Goal: Complete application form

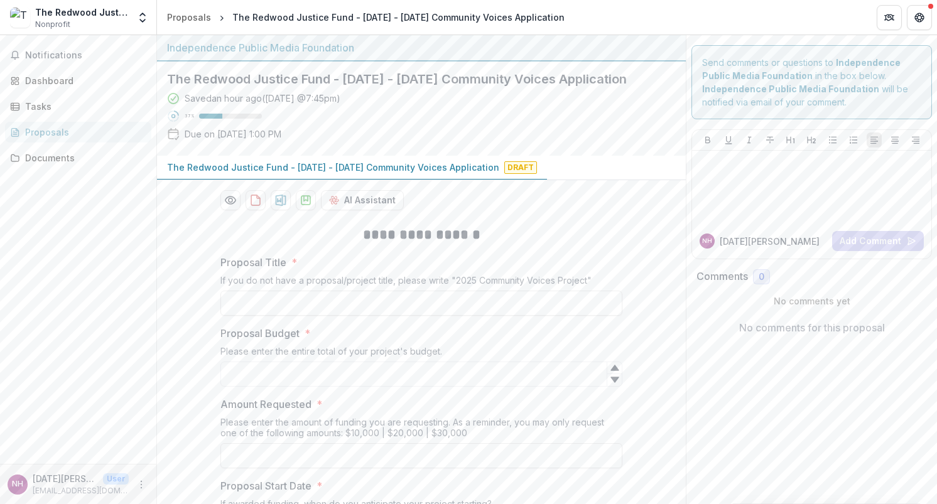
scroll to position [23, 0]
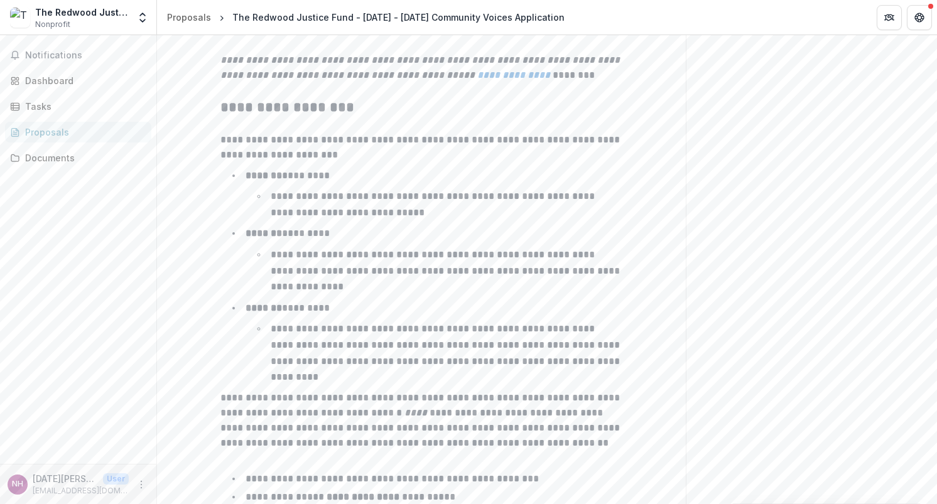
scroll to position [2006, 0]
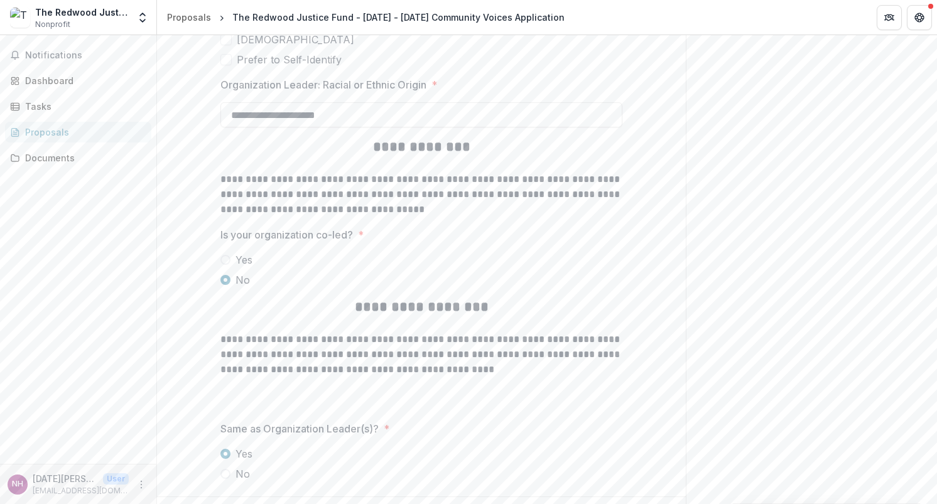
scroll to position [2839, 0]
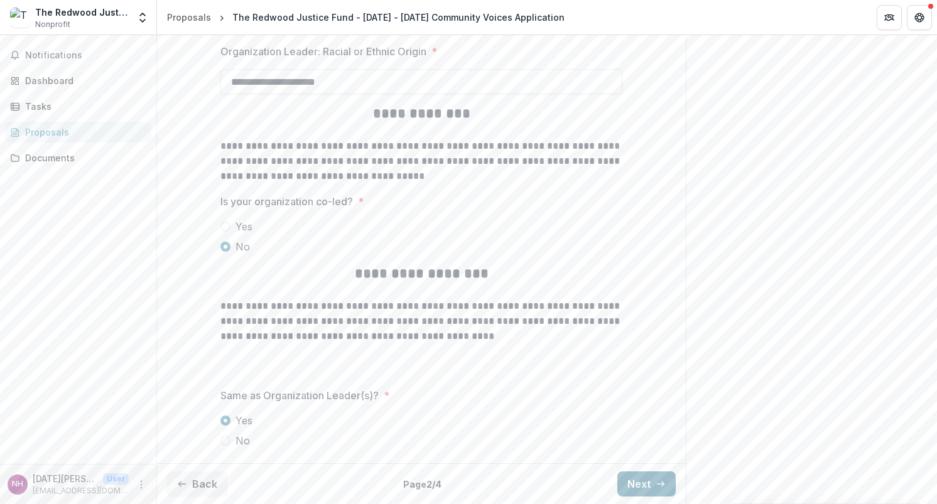
click at [649, 478] on button "Next" at bounding box center [646, 484] width 58 height 25
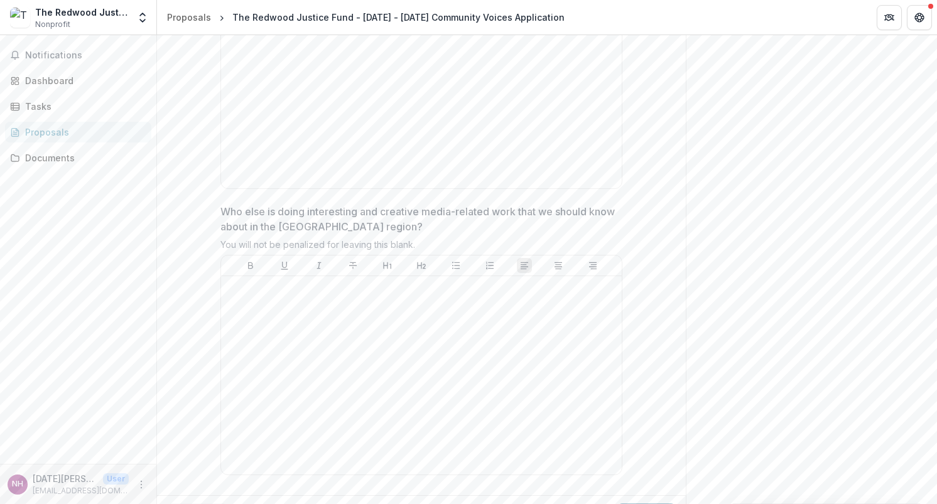
scroll to position [3453, 0]
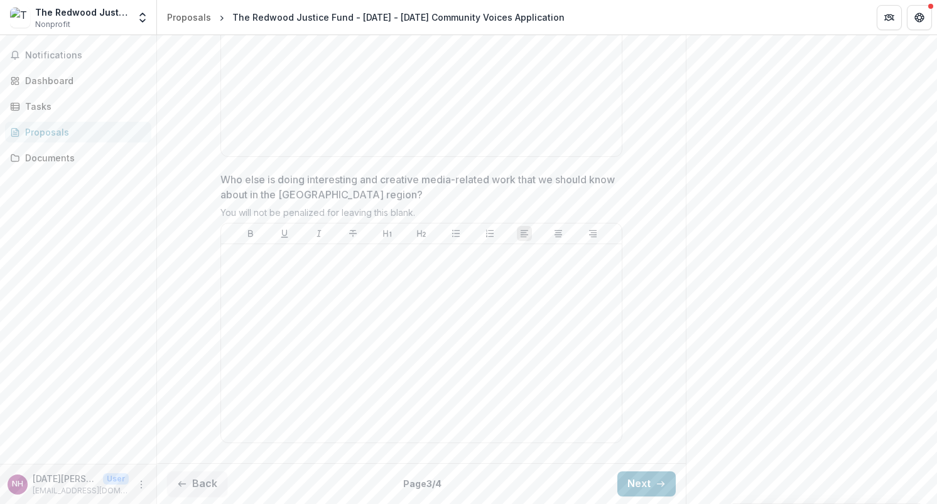
click at [647, 484] on button "Next" at bounding box center [646, 484] width 58 height 25
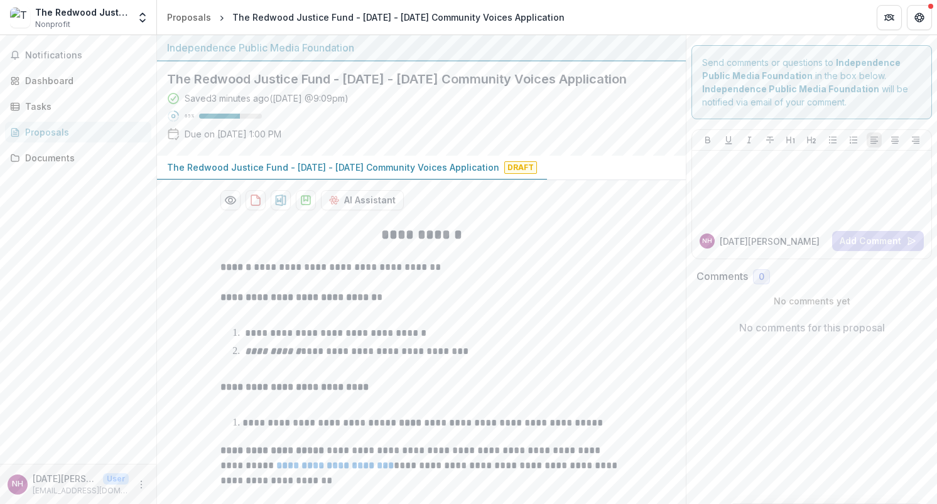
scroll to position [278, 0]
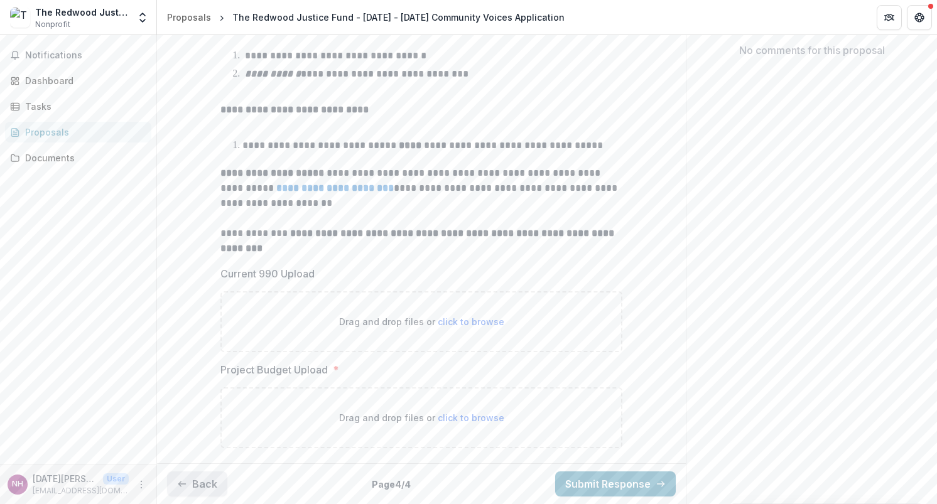
click at [192, 489] on button "Back" at bounding box center [197, 484] width 60 height 25
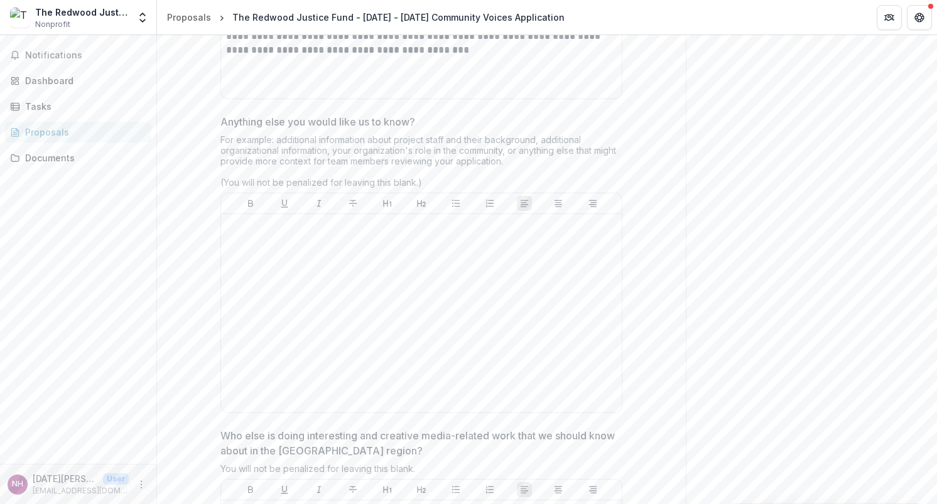
scroll to position [3450, 0]
